Goal: Task Accomplishment & Management: Manage account settings

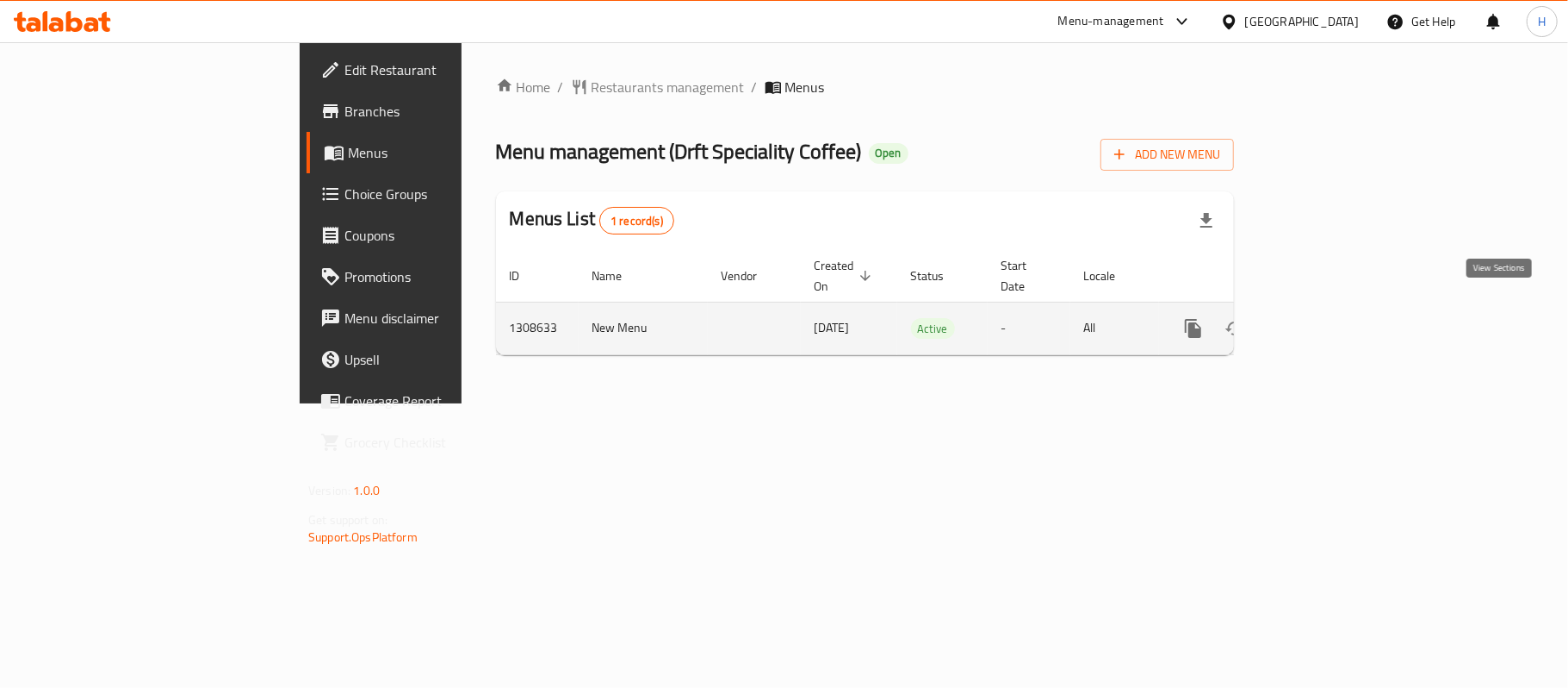
click at [1328, 318] on icon "enhanced table" at bounding box center [1317, 328] width 21 height 21
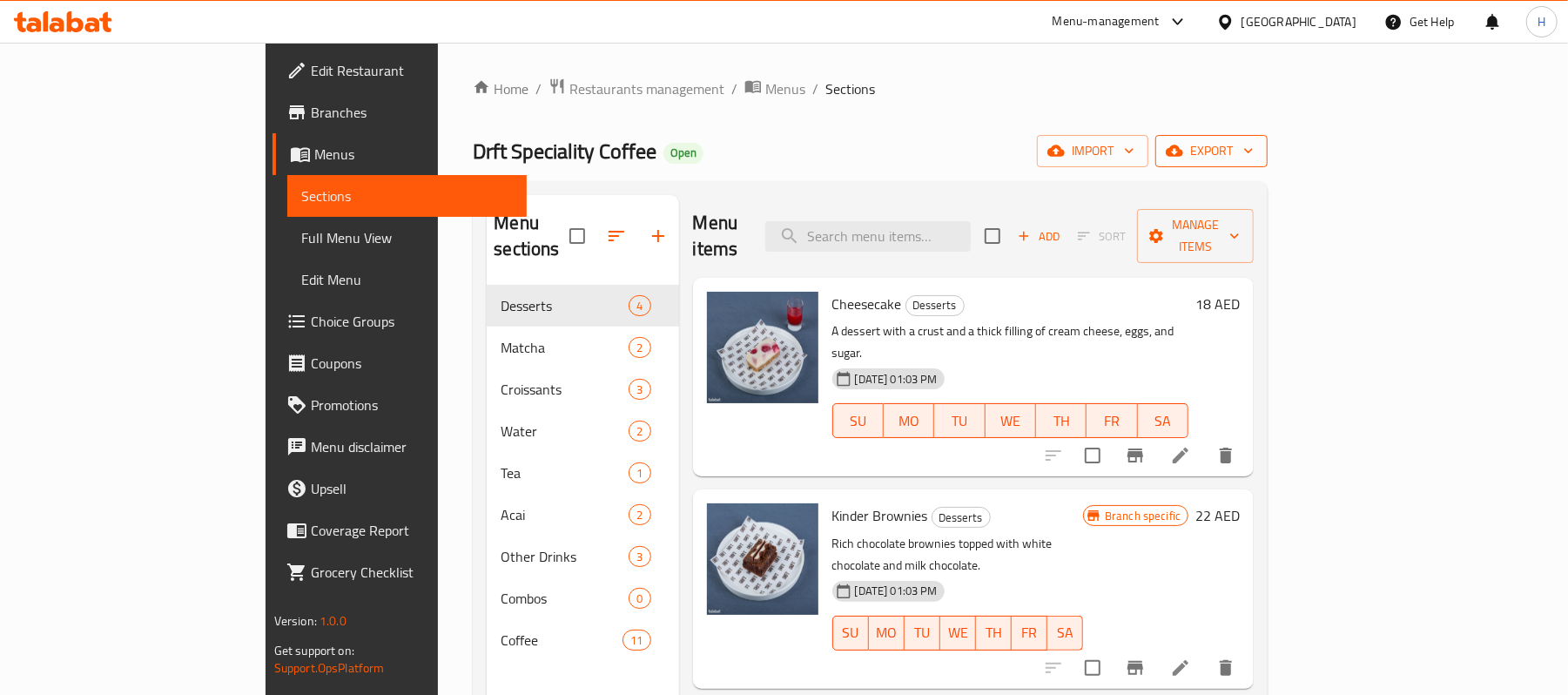
click at [1253, 151] on span "export" at bounding box center [1211, 150] width 84 height 21
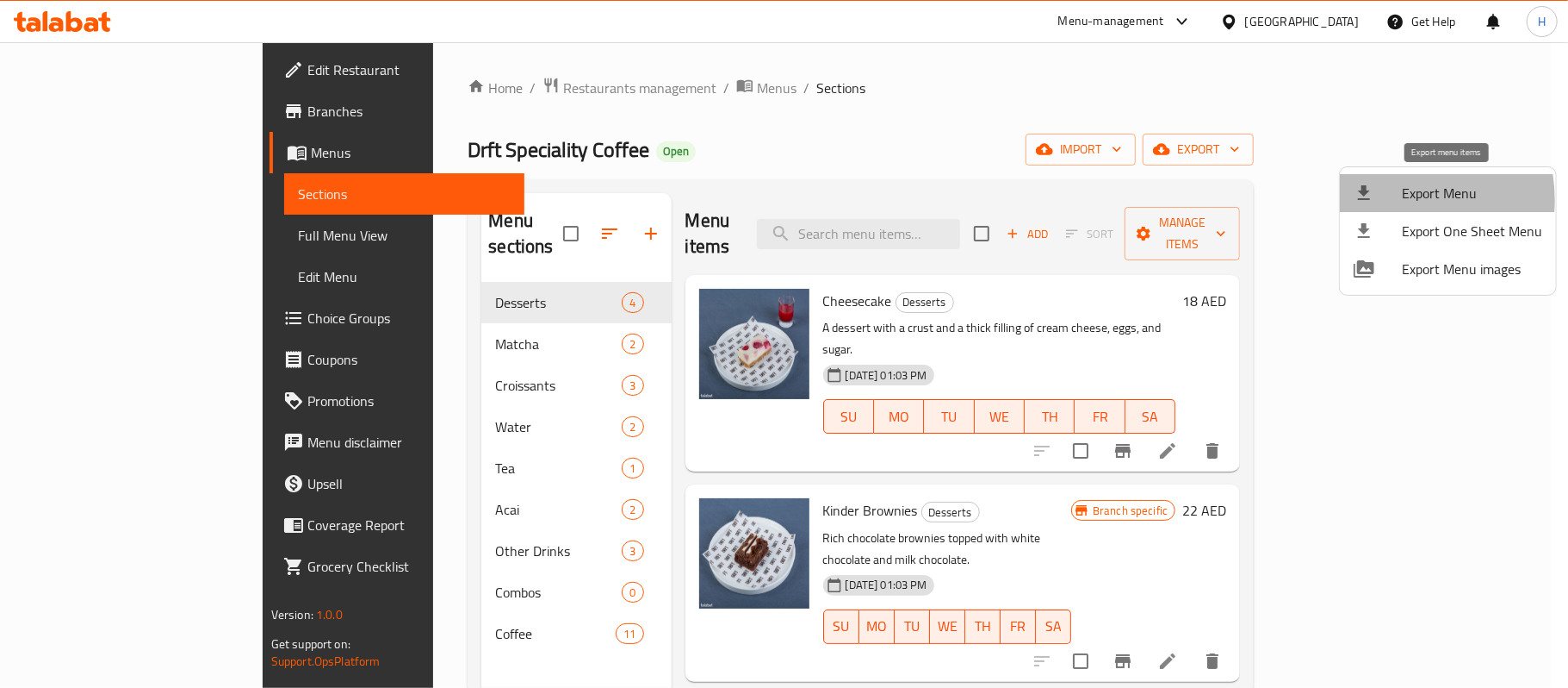
click at [1383, 200] on div at bounding box center [1378, 193] width 49 height 21
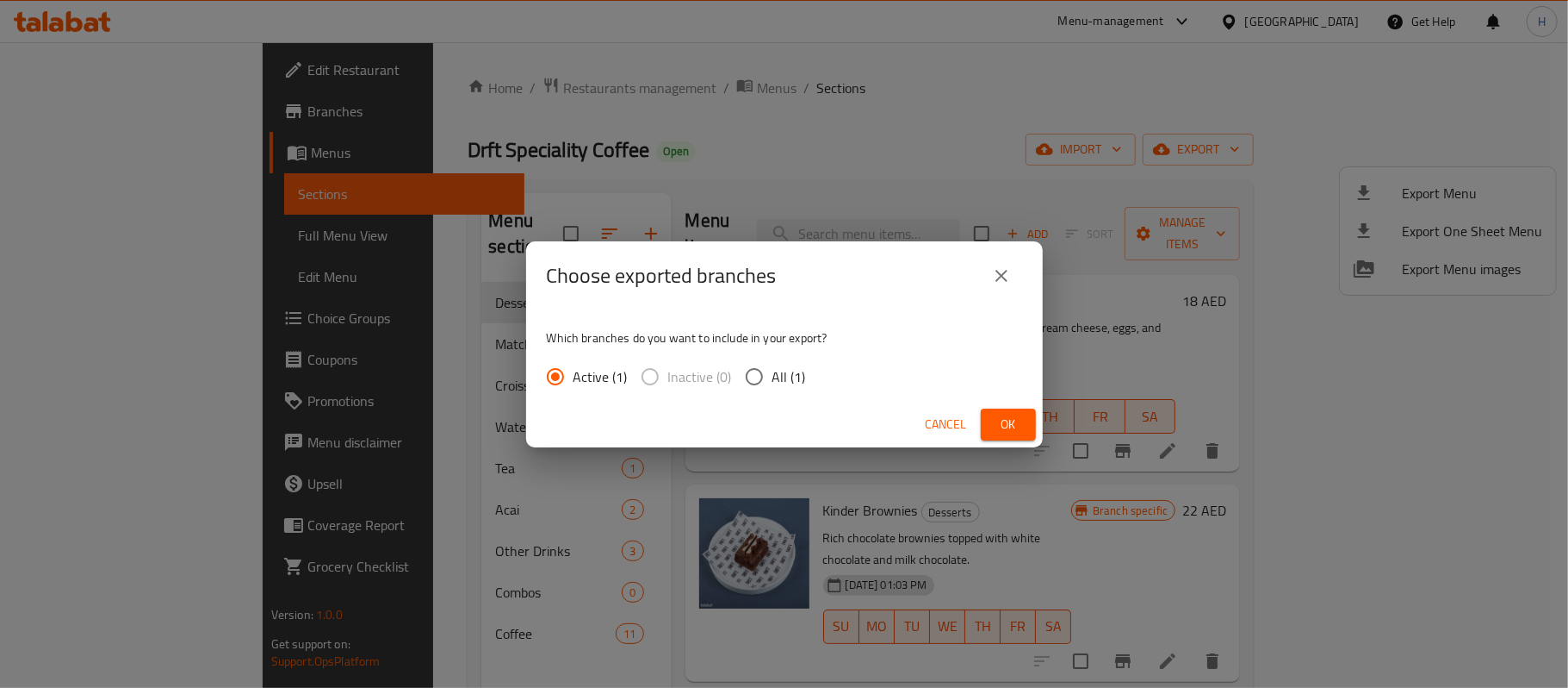
click at [793, 378] on span "All (1)" at bounding box center [790, 377] width 34 height 21
click at [773, 378] on input "All (1)" at bounding box center [754, 376] width 36 height 36
radio input "true"
click at [985, 419] on button "Ok" at bounding box center [1009, 424] width 55 height 32
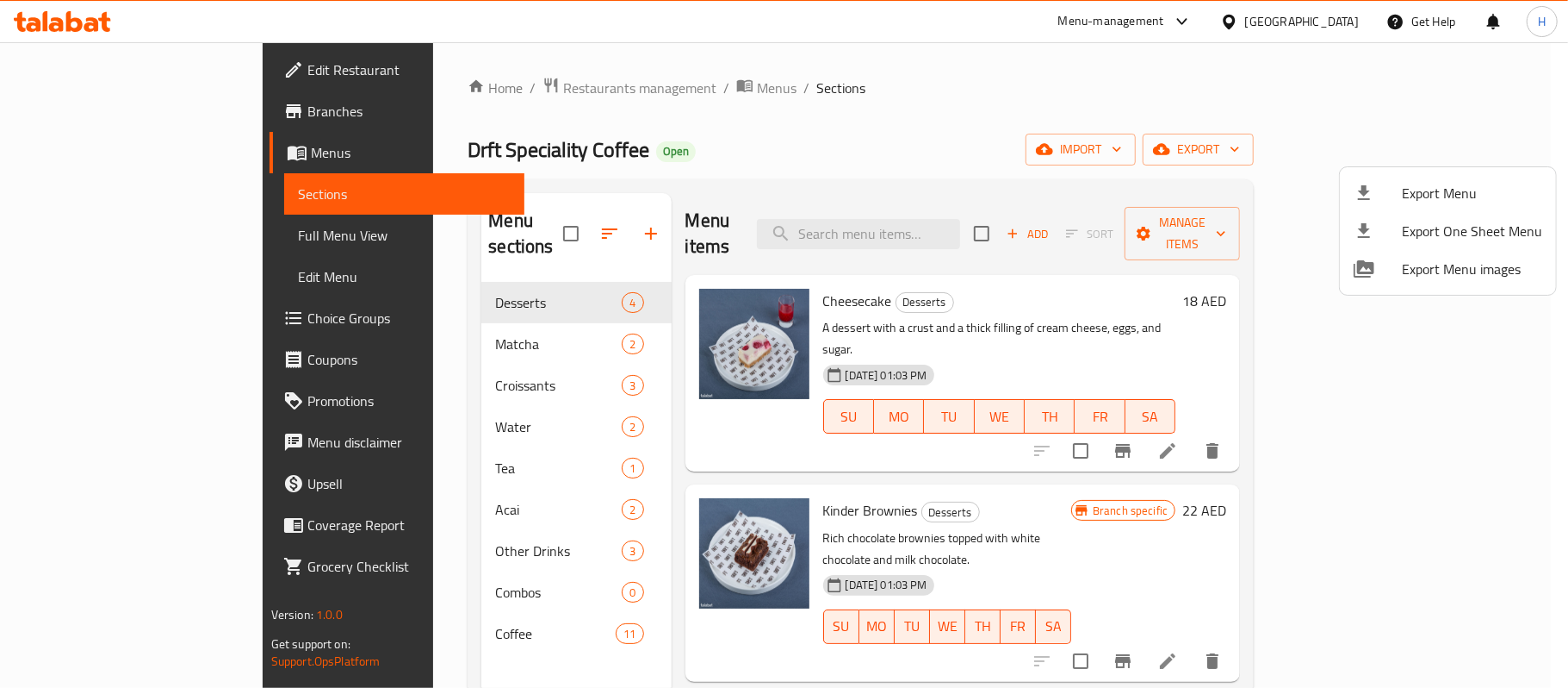
click at [364, 312] on div at bounding box center [784, 344] width 1568 height 688
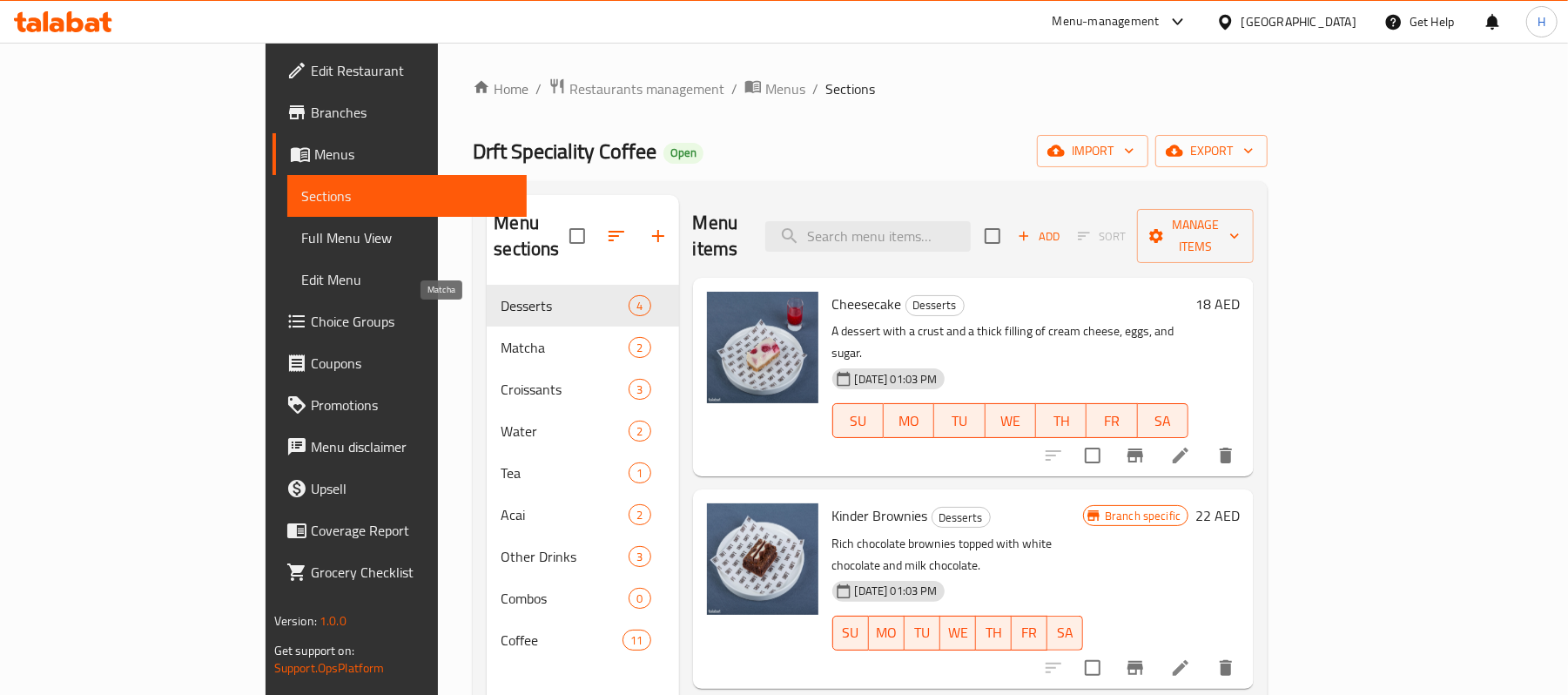
click at [500, 337] on span "Matcha" at bounding box center [564, 347] width 128 height 21
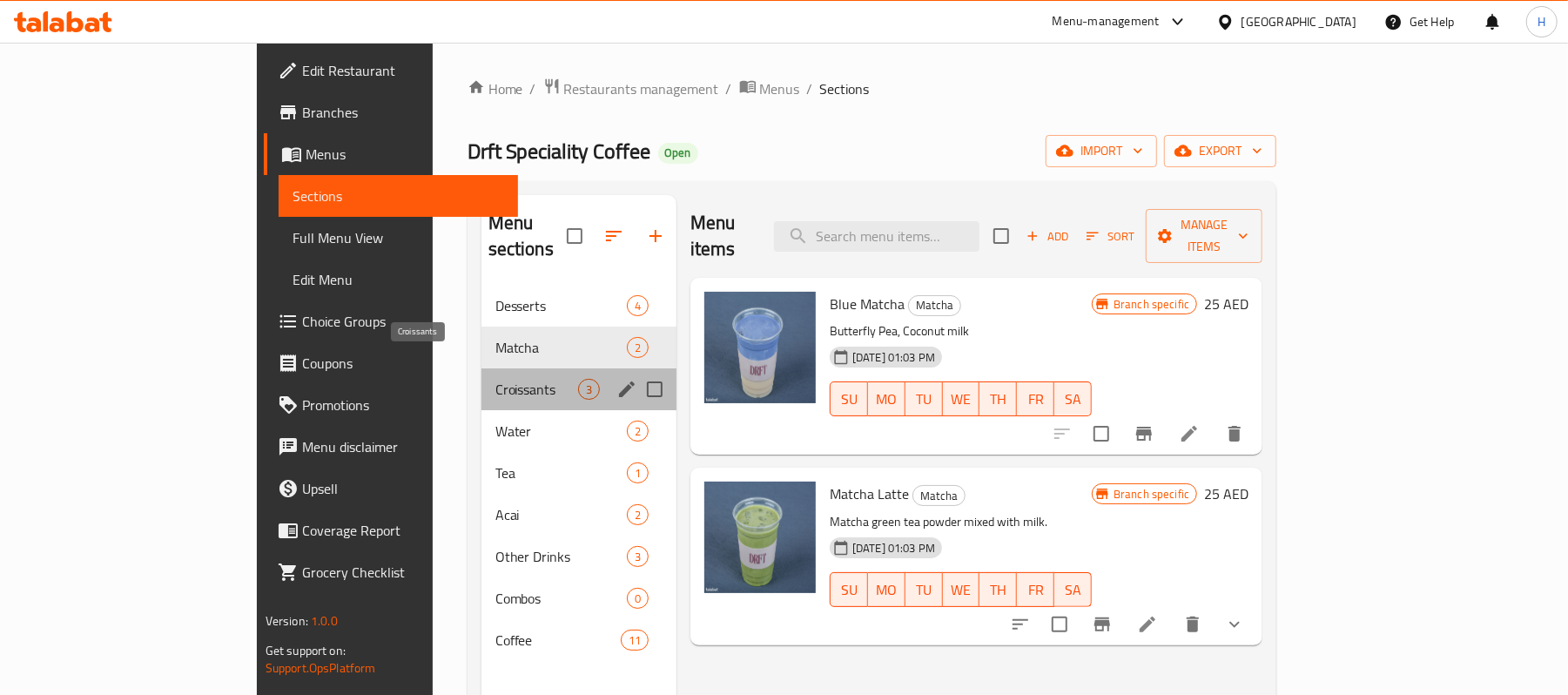
click at [495, 379] on span "Croissants" at bounding box center [536, 389] width 83 height 21
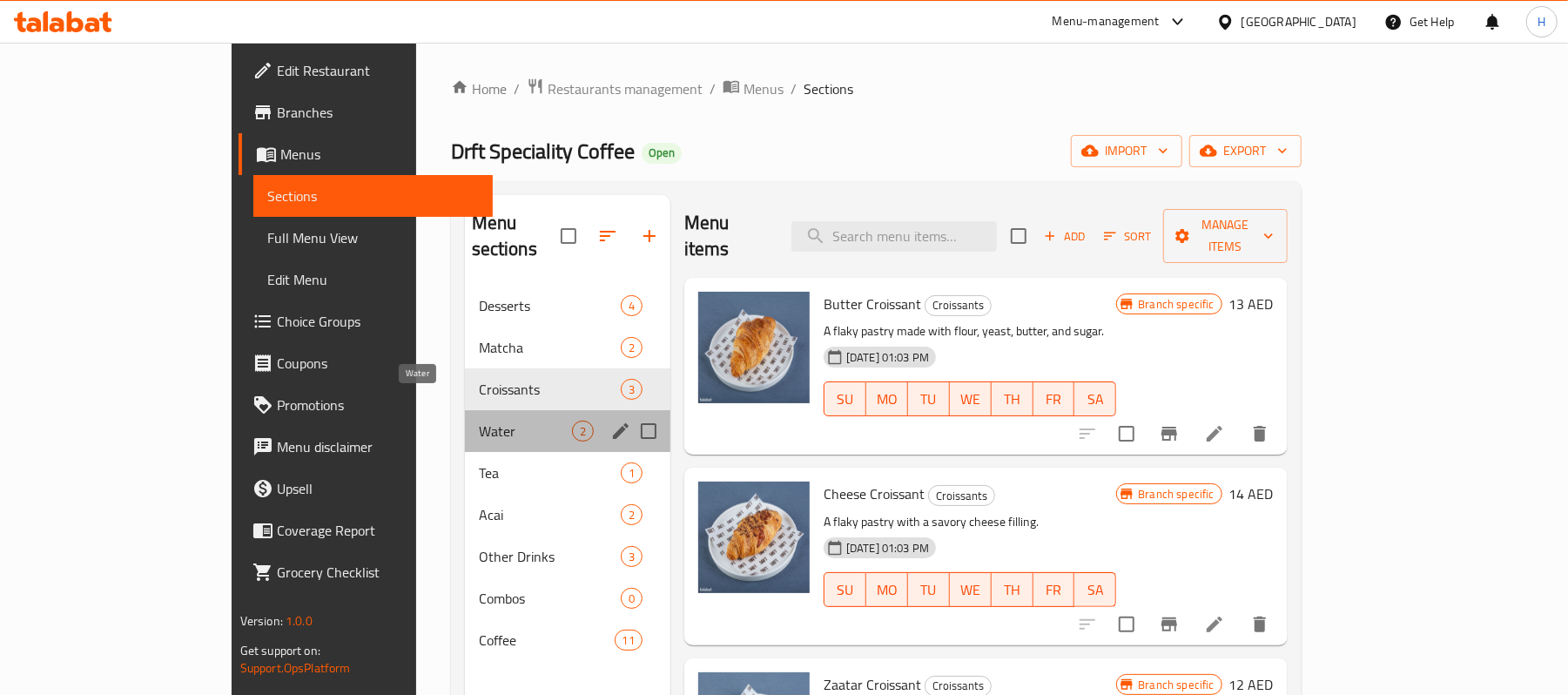
click at [479, 420] on span "Water" at bounding box center [525, 431] width 93 height 21
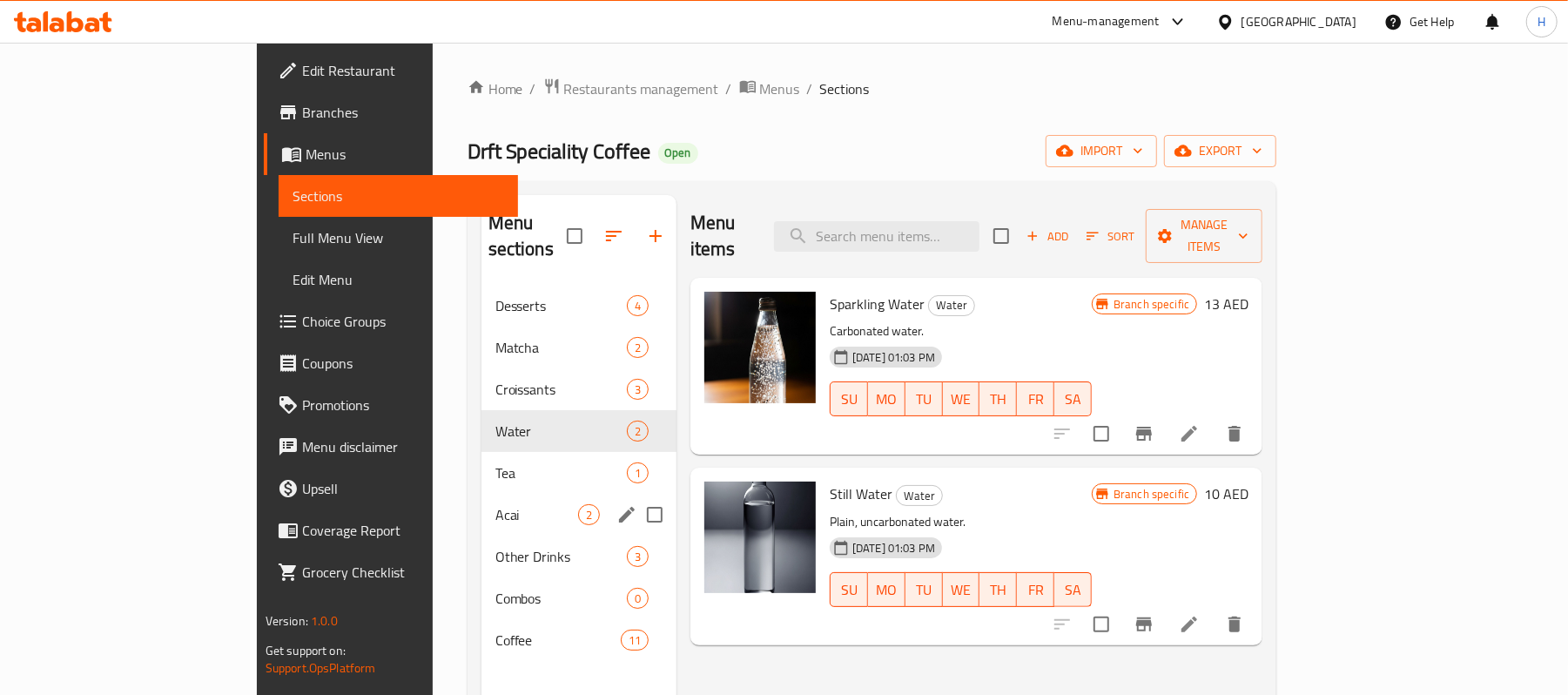
click at [482, 494] on div "Acai 2" at bounding box center [579, 514] width 195 height 42
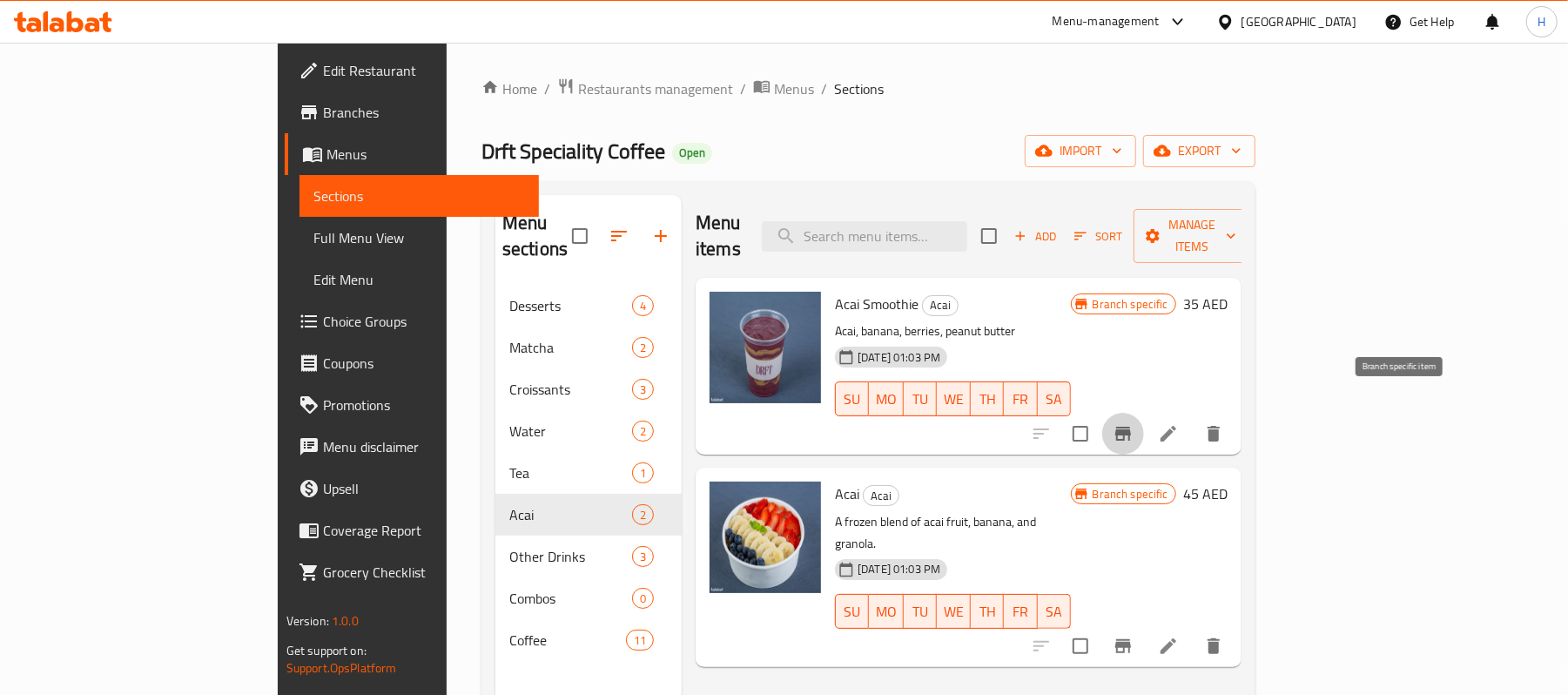
click at [1131, 427] on icon "Branch-specific-item" at bounding box center [1123, 433] width 16 height 14
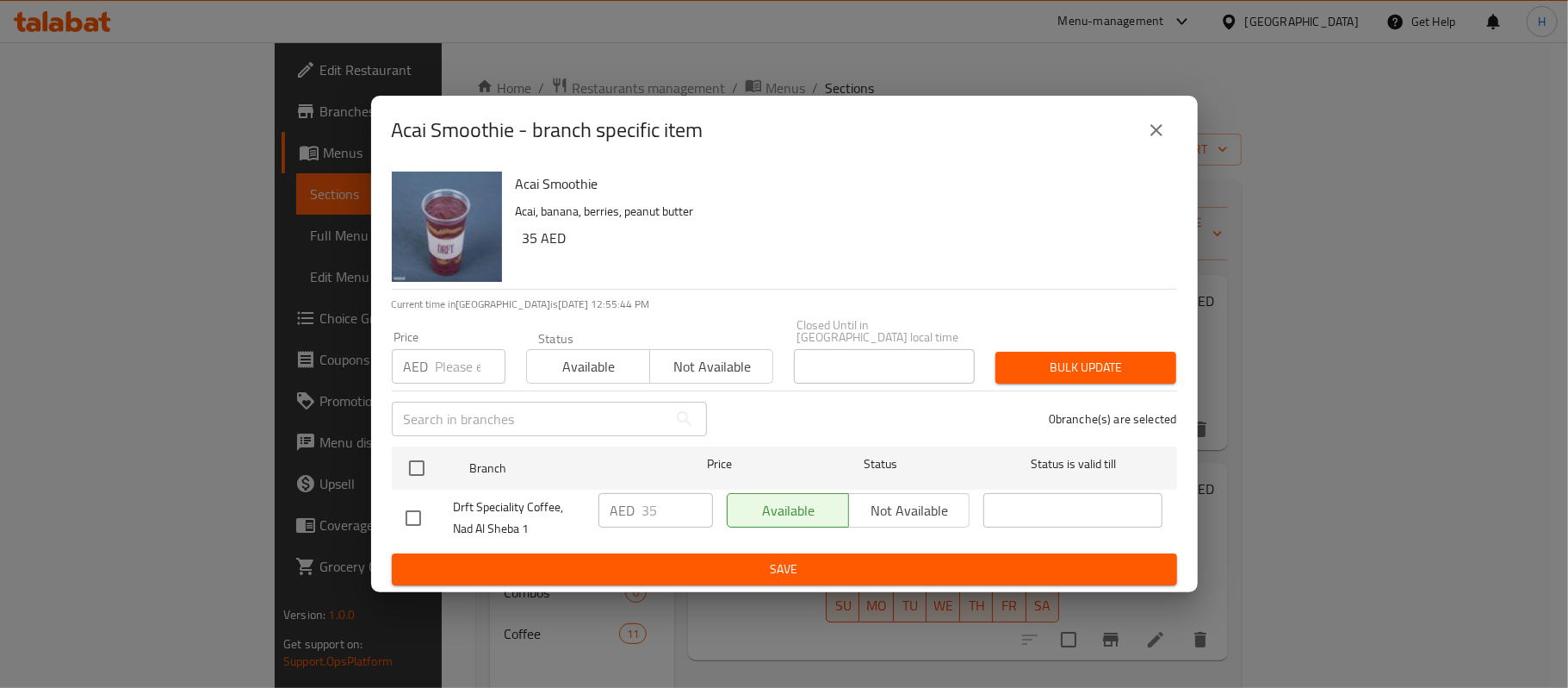
click at [1146, 118] on button "close" at bounding box center [1156, 130] width 41 height 41
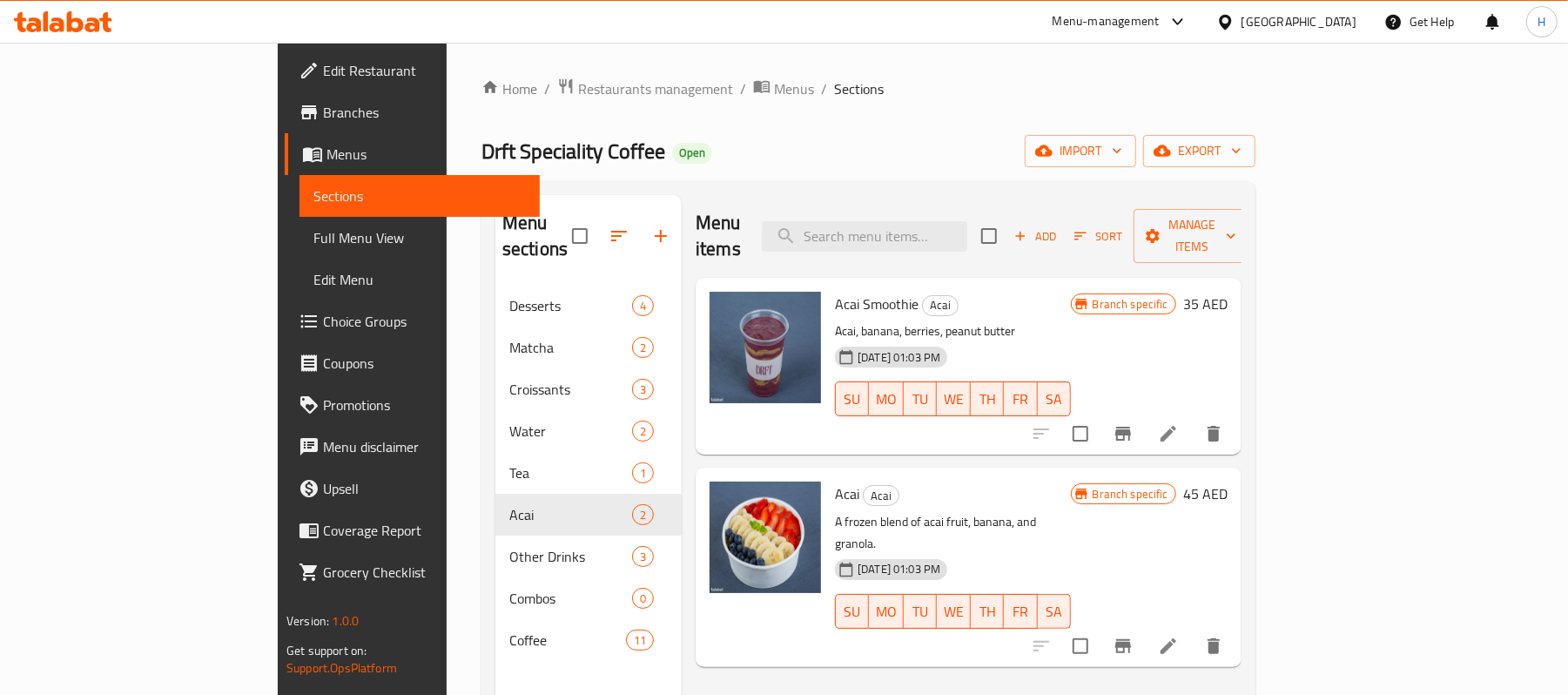
click at [1331, 24] on div "[GEOGRAPHIC_DATA]" at bounding box center [1299, 21] width 115 height 19
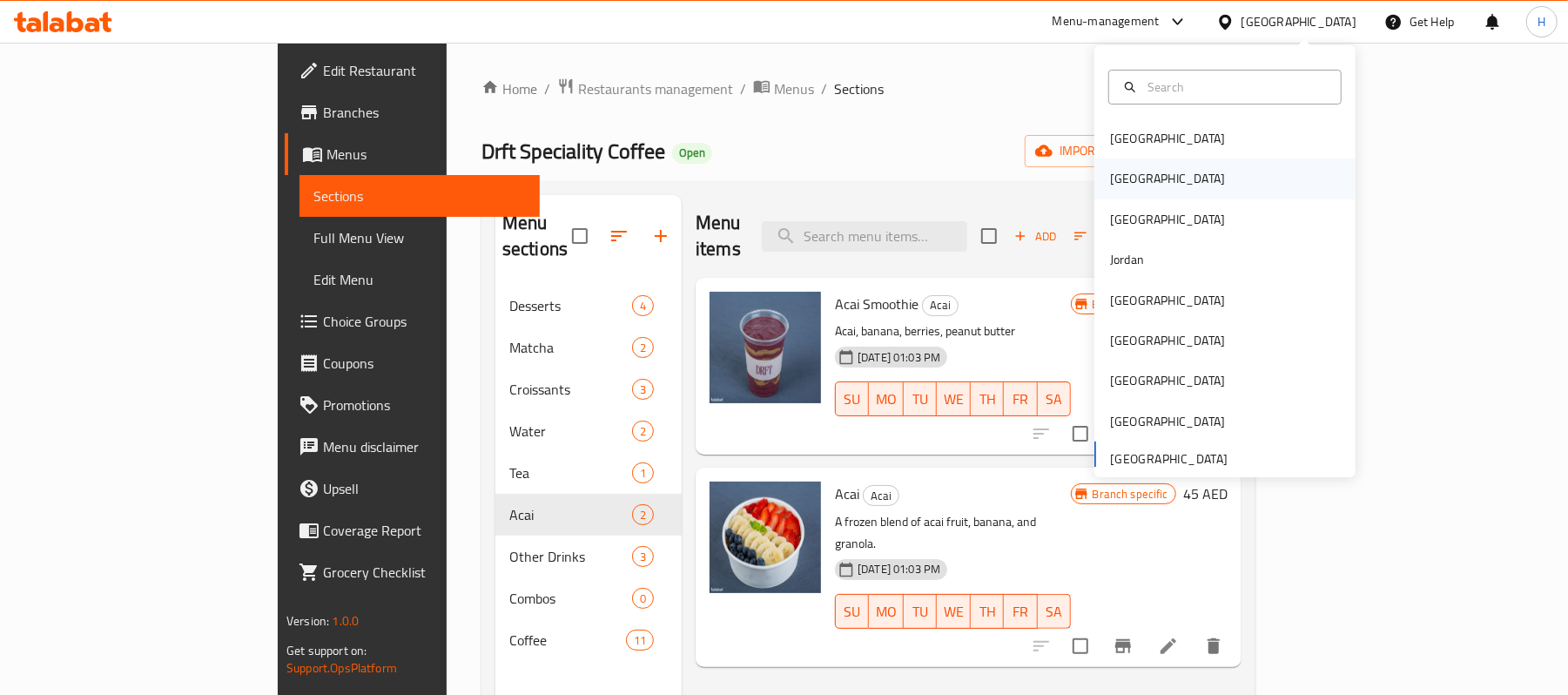
click at [1156, 169] on div "[GEOGRAPHIC_DATA]" at bounding box center [1224, 178] width 261 height 40
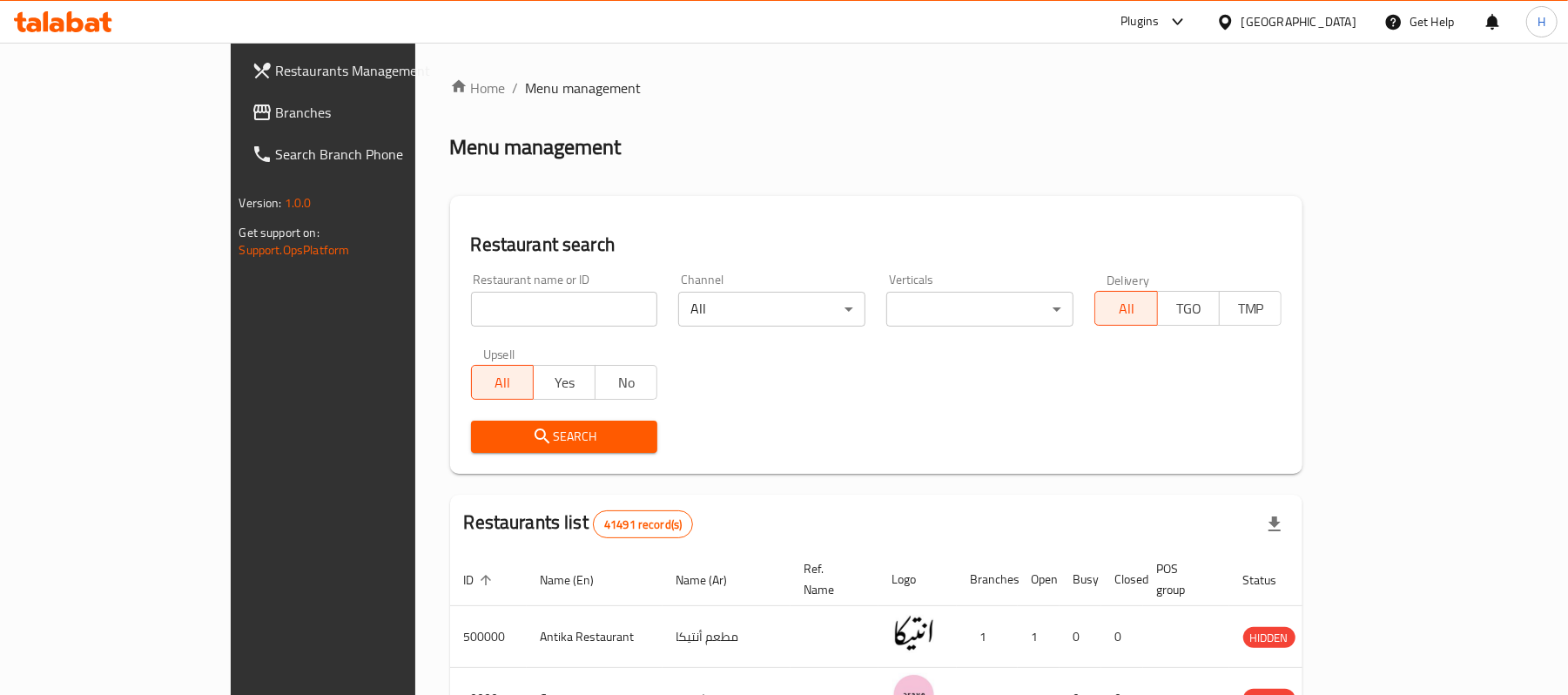
click at [276, 113] on span "Branches" at bounding box center [377, 112] width 203 height 21
